Goal: Task Accomplishment & Management: Complete application form

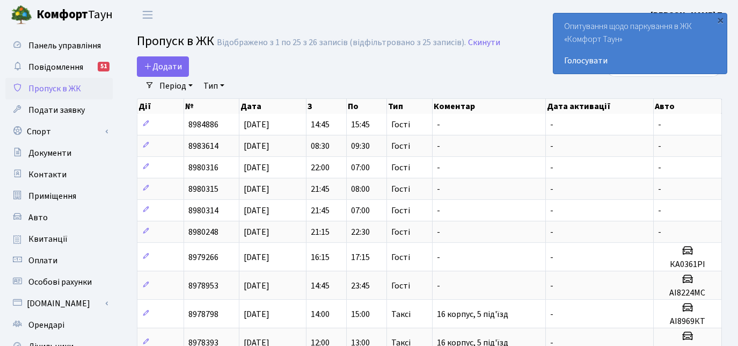
select select "25"
click at [164, 64] on span "Додати" at bounding box center [163, 67] width 38 height 12
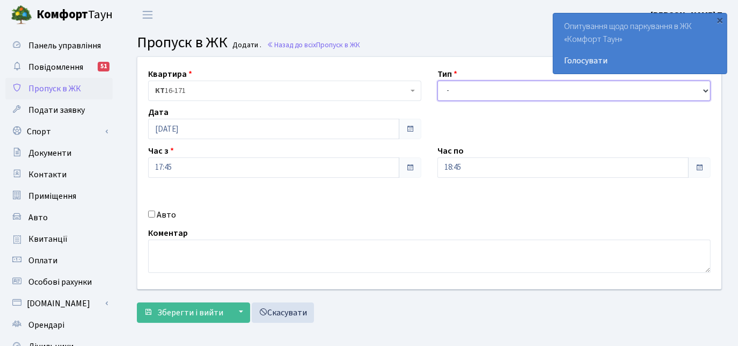
click at [456, 90] on select "- Доставка Таксі Гості Сервіс" at bounding box center [573, 91] width 273 height 20
select select "3"
click at [437, 81] on select "- Доставка Таксі Гості Сервіс" at bounding box center [573, 91] width 273 height 20
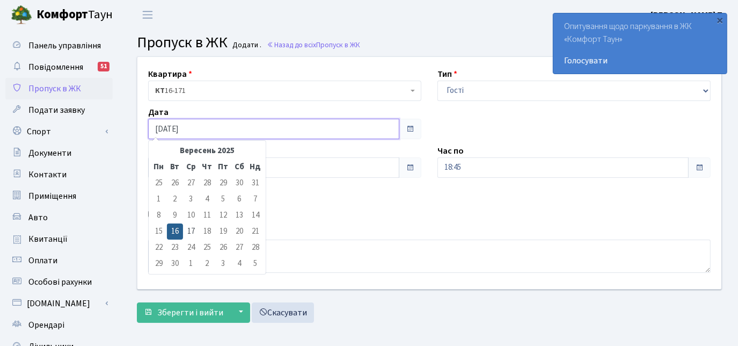
click at [340, 131] on input "[DATE]" at bounding box center [273, 129] width 251 height 20
click at [190, 231] on td "17" at bounding box center [191, 231] width 16 height 16
type input "[DATE]"
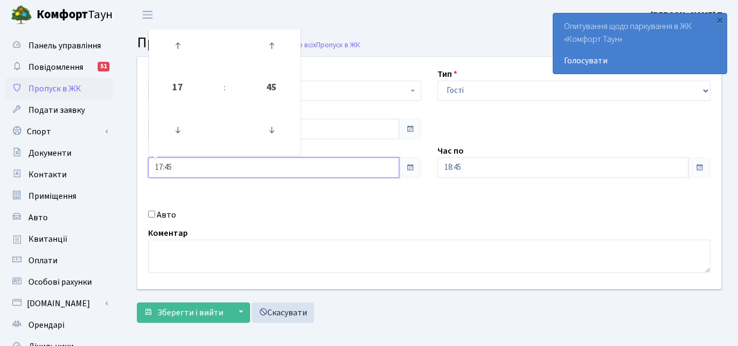
click at [313, 167] on input "17:45" at bounding box center [273, 167] width 251 height 20
click at [176, 130] on icon at bounding box center [177, 129] width 29 height 29
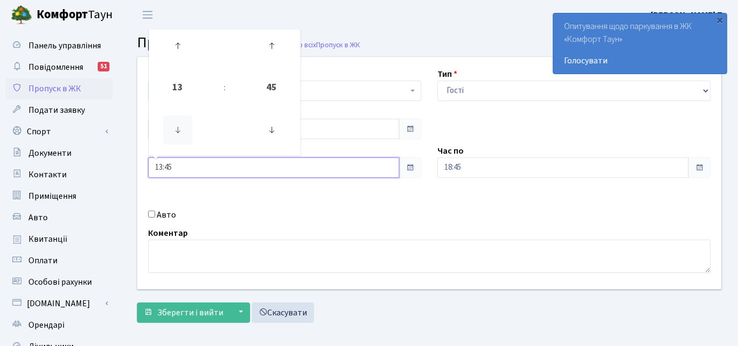
click at [176, 130] on icon at bounding box center [177, 129] width 29 height 29
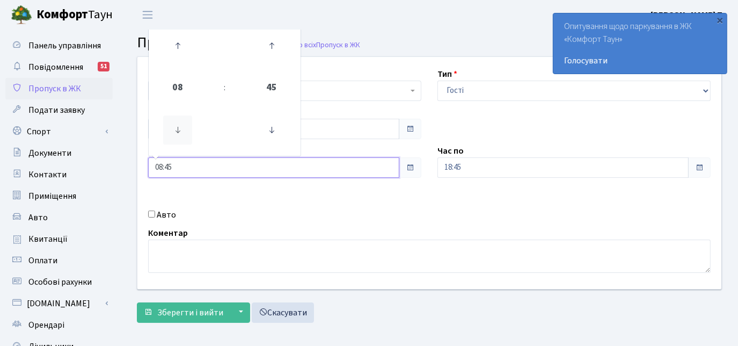
click at [176, 130] on icon at bounding box center [177, 129] width 29 height 29
click at [273, 129] on icon at bounding box center [271, 129] width 29 height 29
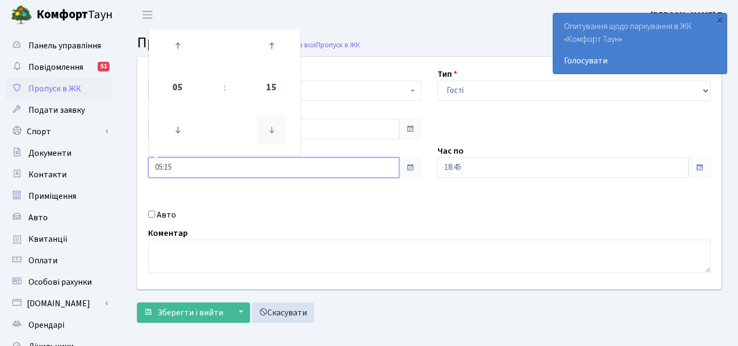
click at [273, 129] on icon at bounding box center [271, 129] width 29 height 29
click at [174, 42] on icon at bounding box center [177, 45] width 29 height 29
click at [273, 44] on icon at bounding box center [271, 45] width 29 height 29
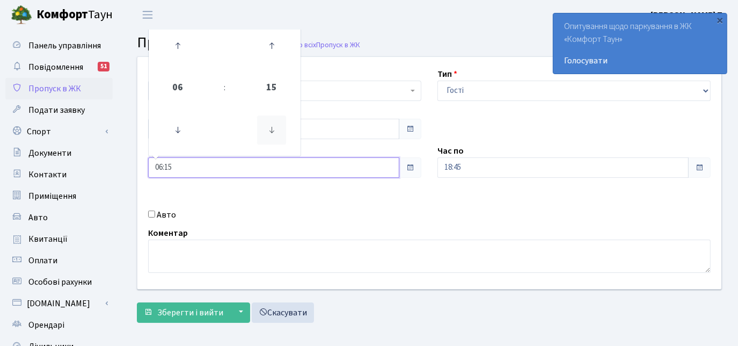
click at [273, 130] on icon at bounding box center [271, 129] width 29 height 29
type input "06:00"
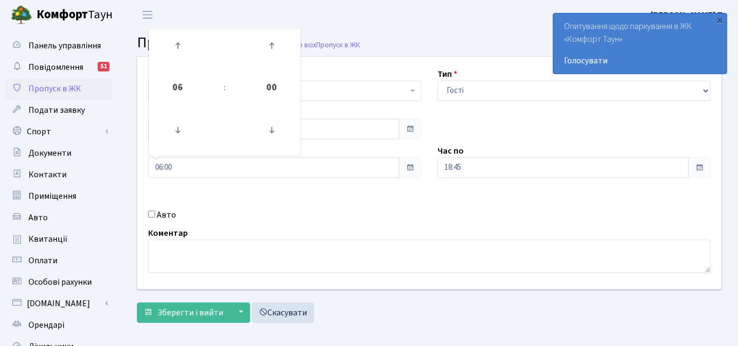
click at [538, 204] on div "Квартира <b>КТ</b>&nbsp;&nbsp;&nbsp;&nbsp;16-171 КТ 16-171 Тип - Доставка Таксі…" at bounding box center [429, 173] width 600 height 232
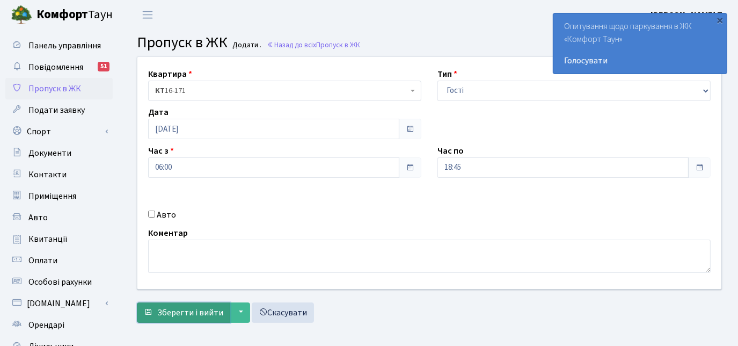
click at [182, 313] on span "Зберегти і вийти" at bounding box center [190, 312] width 66 height 12
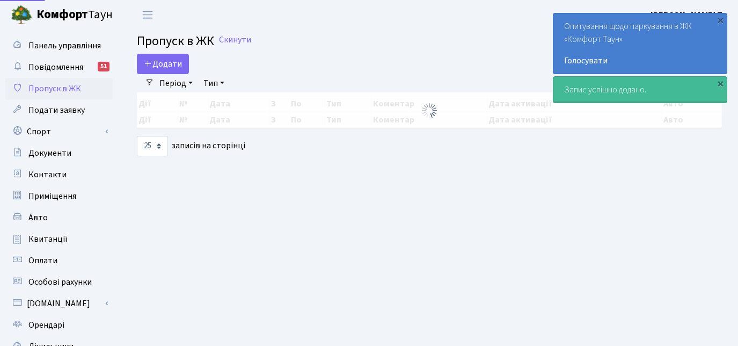
select select "25"
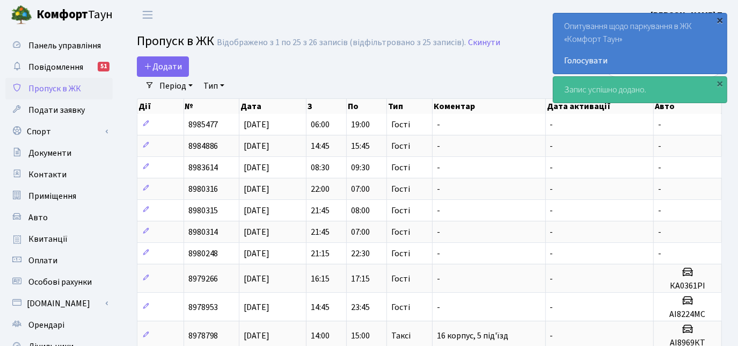
click at [719, 17] on div "×" at bounding box center [720, 19] width 11 height 11
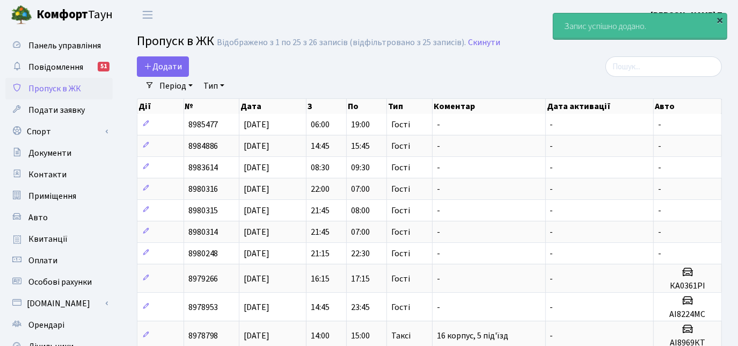
click at [719, 18] on div "×" at bounding box center [720, 19] width 11 height 11
